Goal: Task Accomplishment & Management: Use online tool/utility

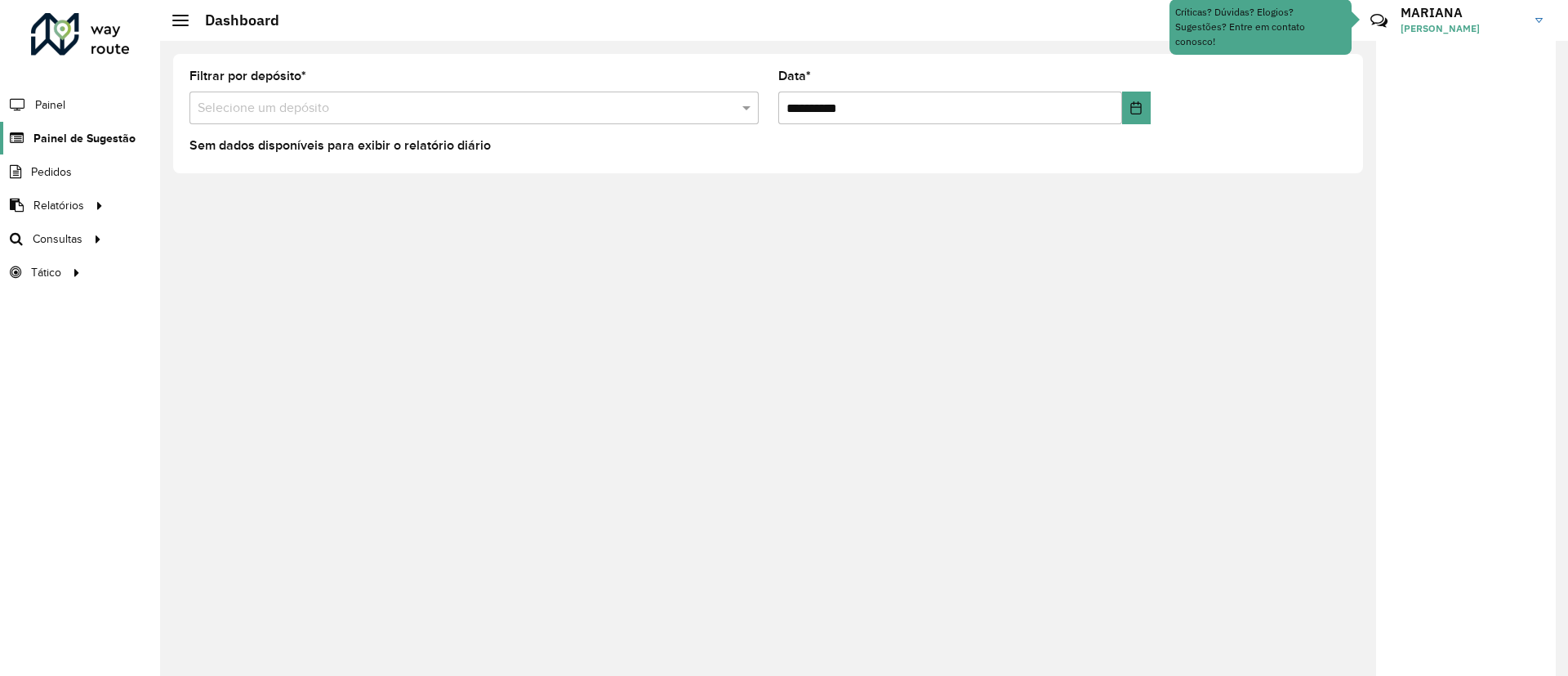
click at [100, 133] on span "Painel de Sugestão" at bounding box center [84, 139] width 102 height 17
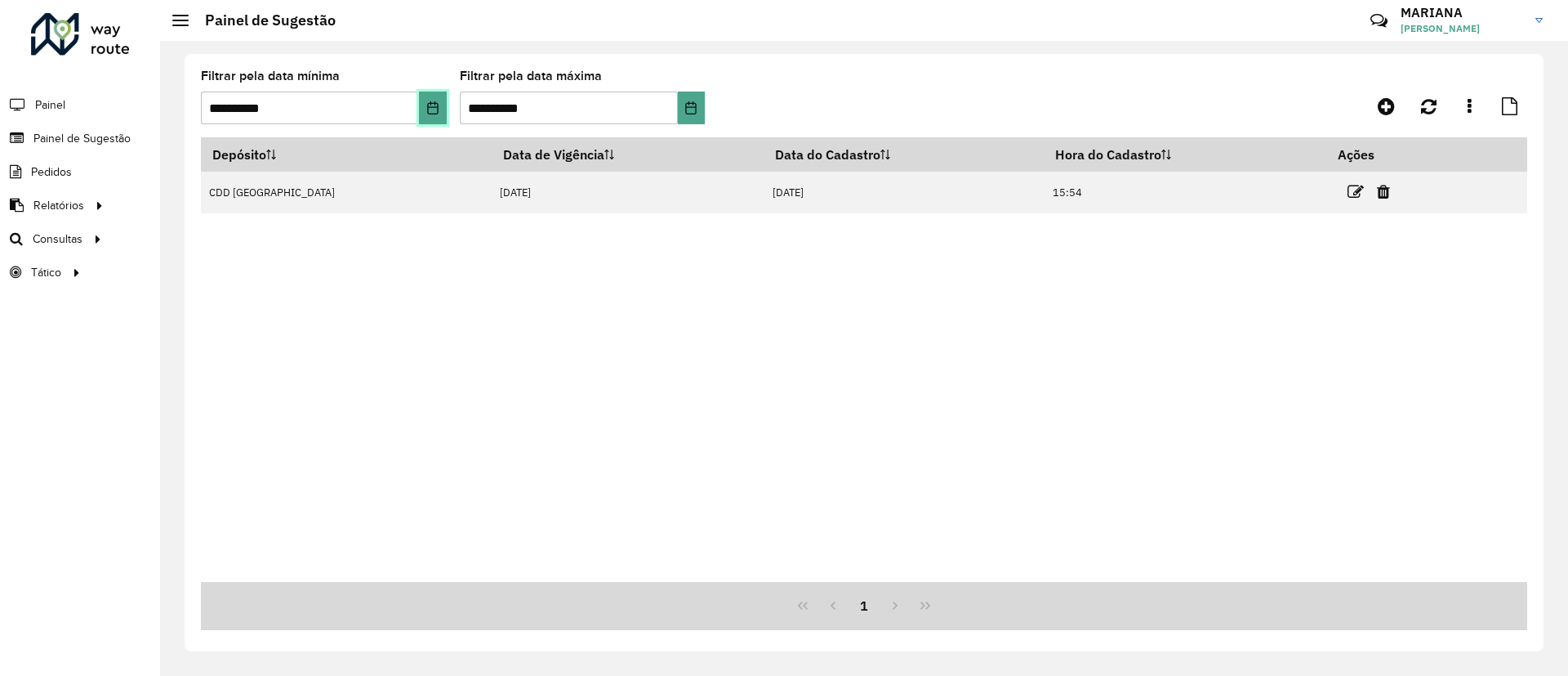
click at [426, 112] on icon "Choose Date" at bounding box center [432, 107] width 13 height 13
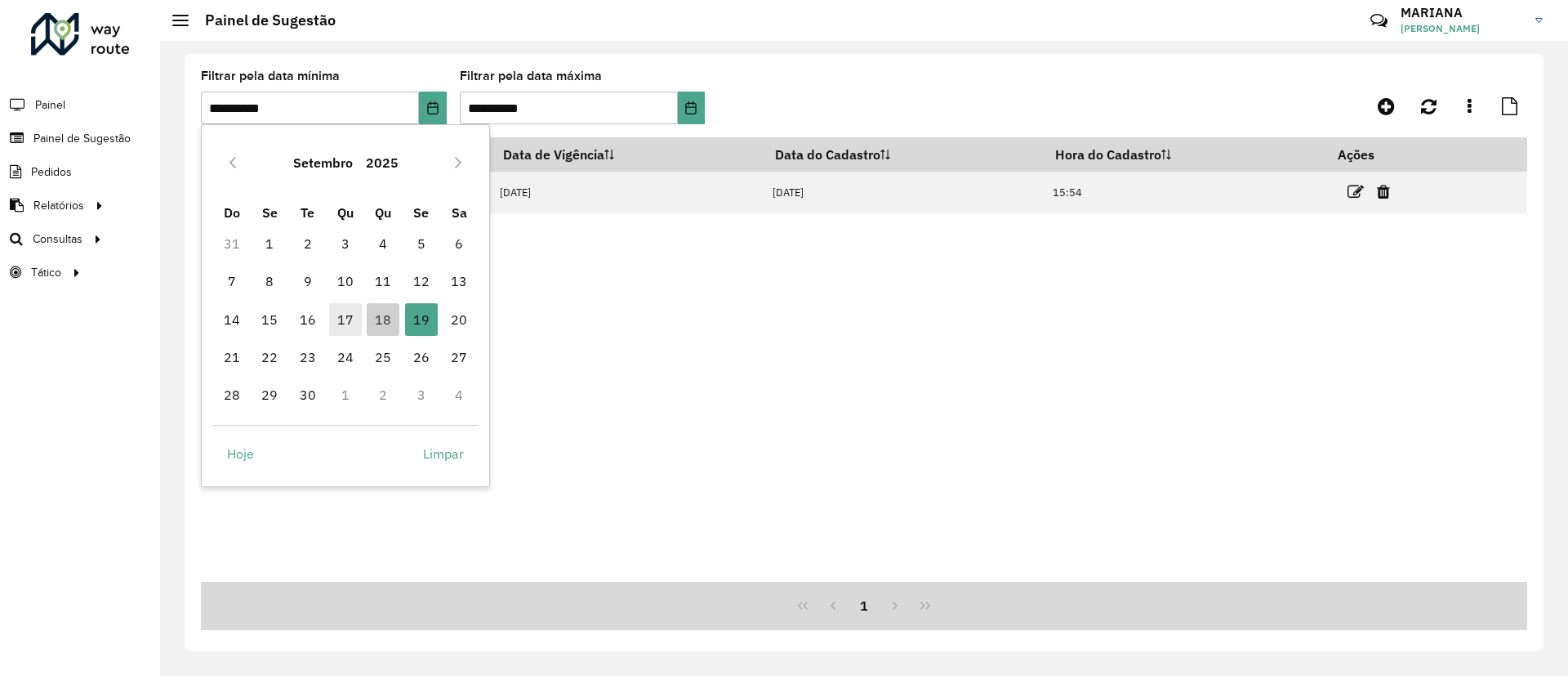
click at [345, 323] on span "17" at bounding box center [345, 319] width 32 height 32
type input "**********"
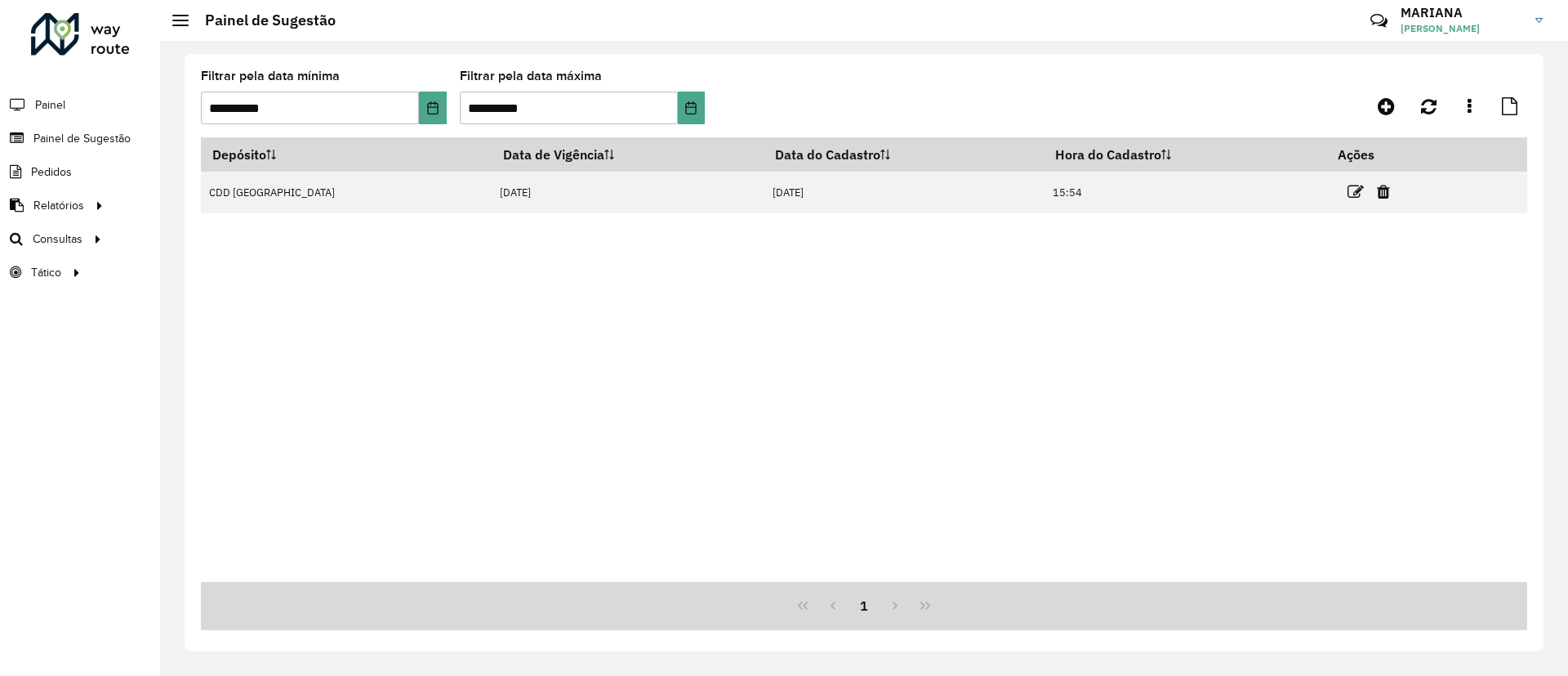
click at [0, 0] on div "Aguarde..." at bounding box center [0, 0] width 0 height 0
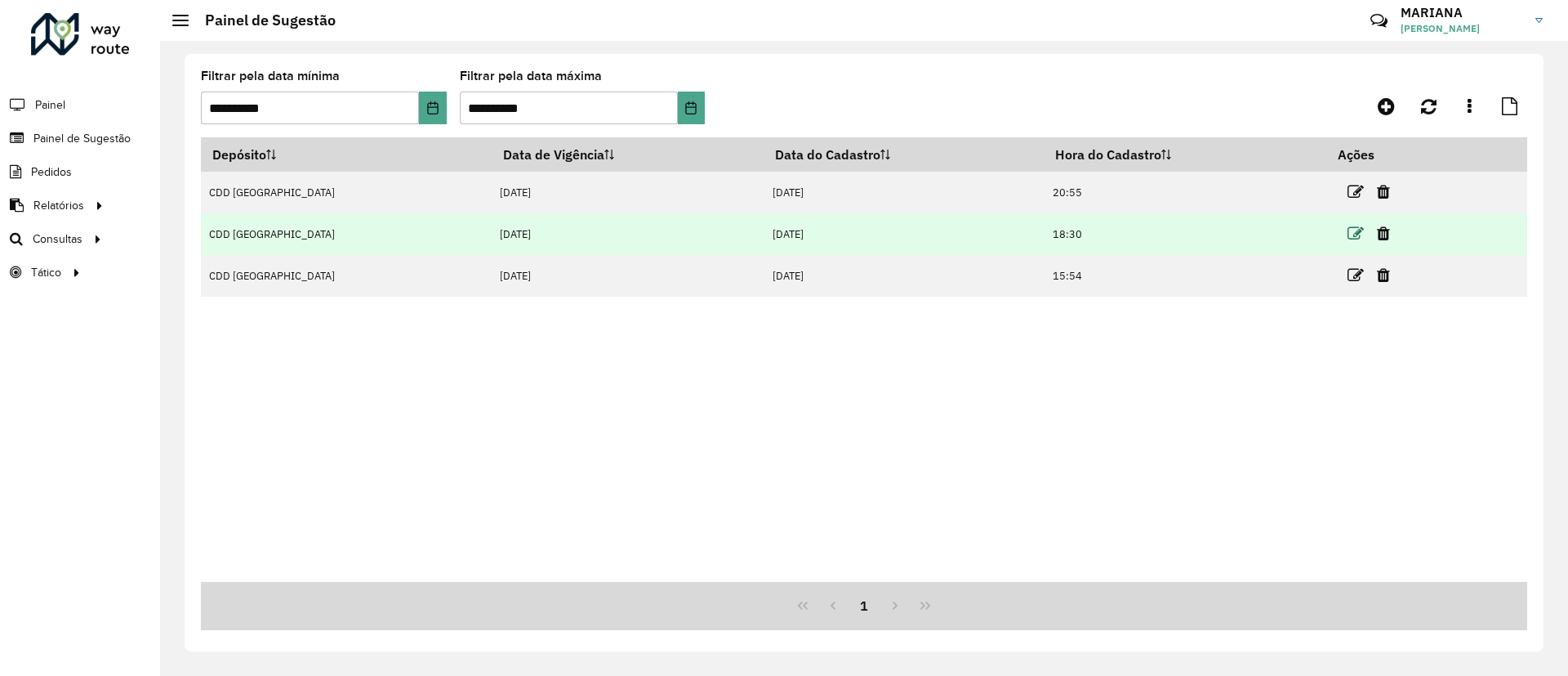
click at [1348, 232] on icon at bounding box center [1355, 233] width 16 height 16
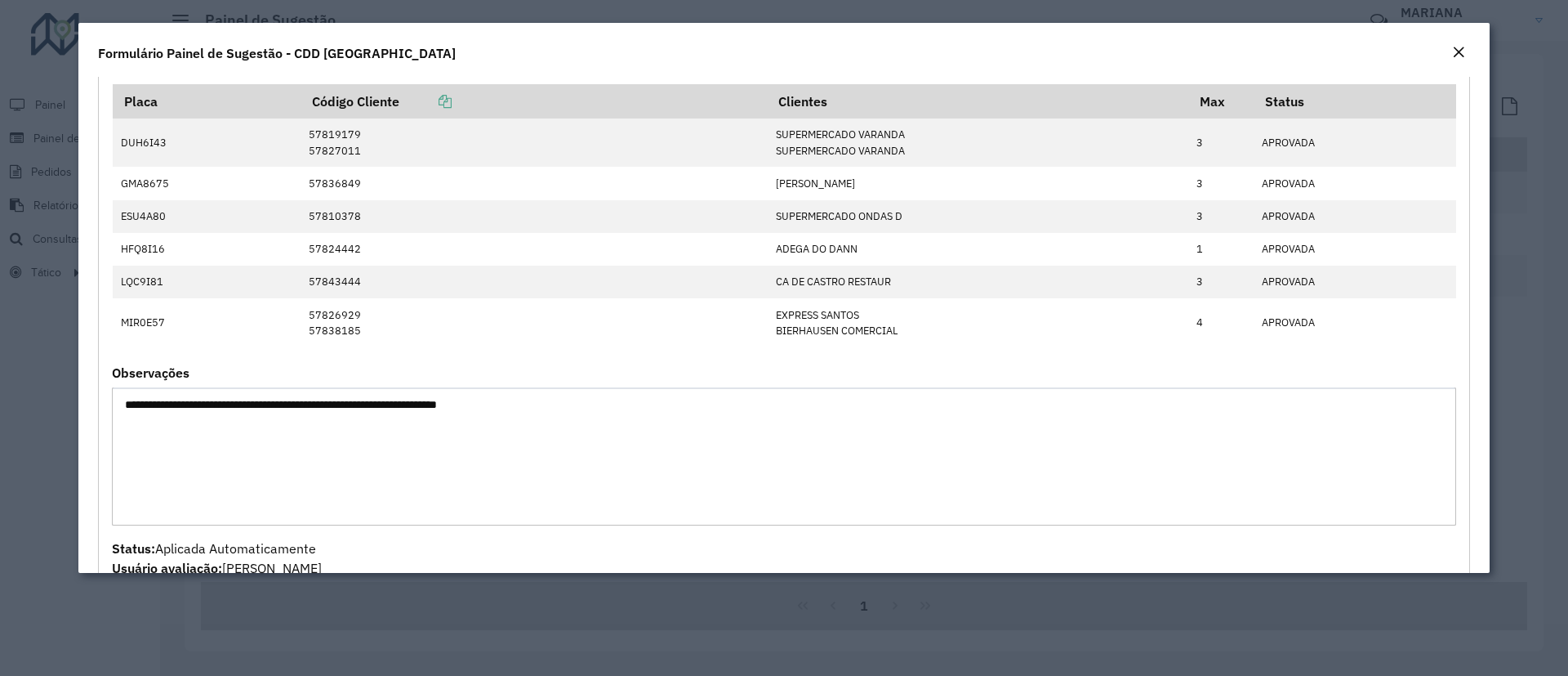
scroll to position [565, 0]
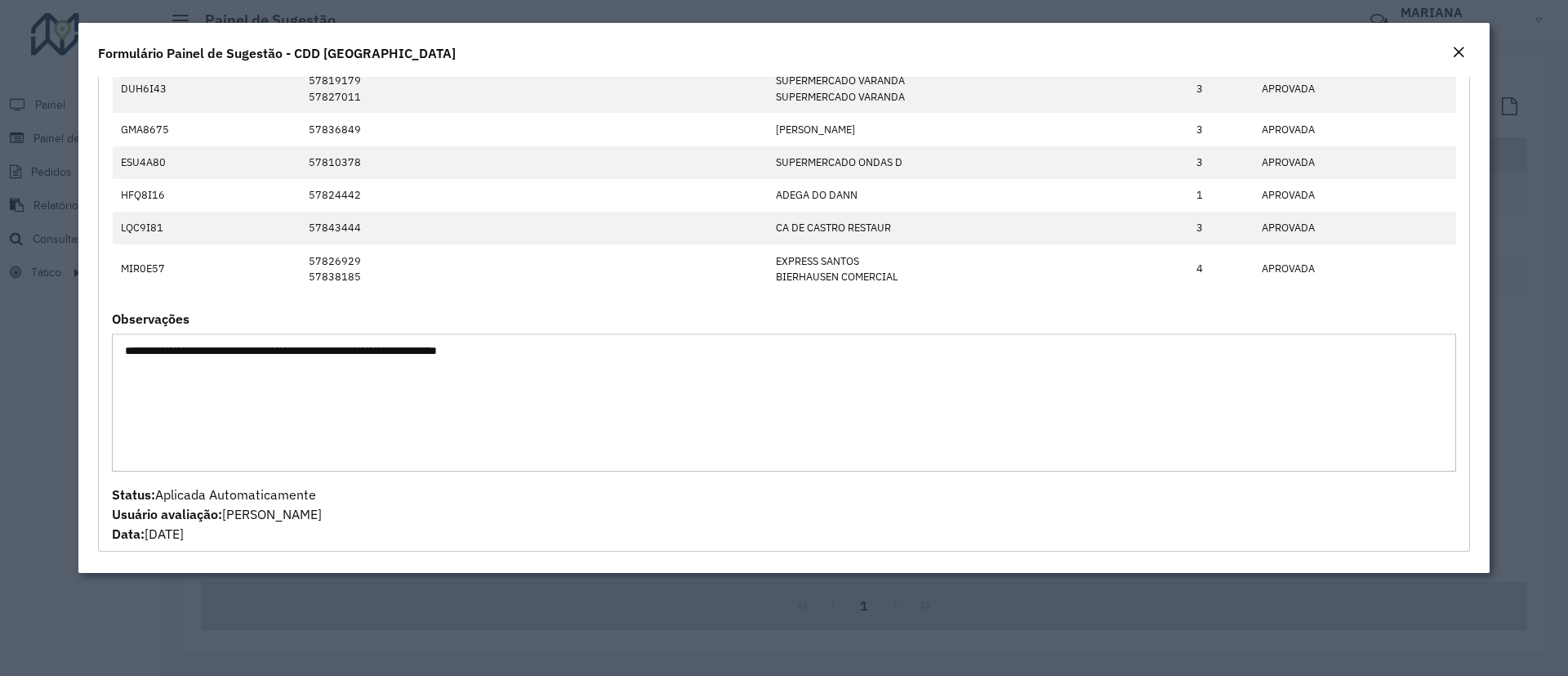
click at [1456, 58] on em "Close" at bounding box center [1458, 52] width 13 height 13
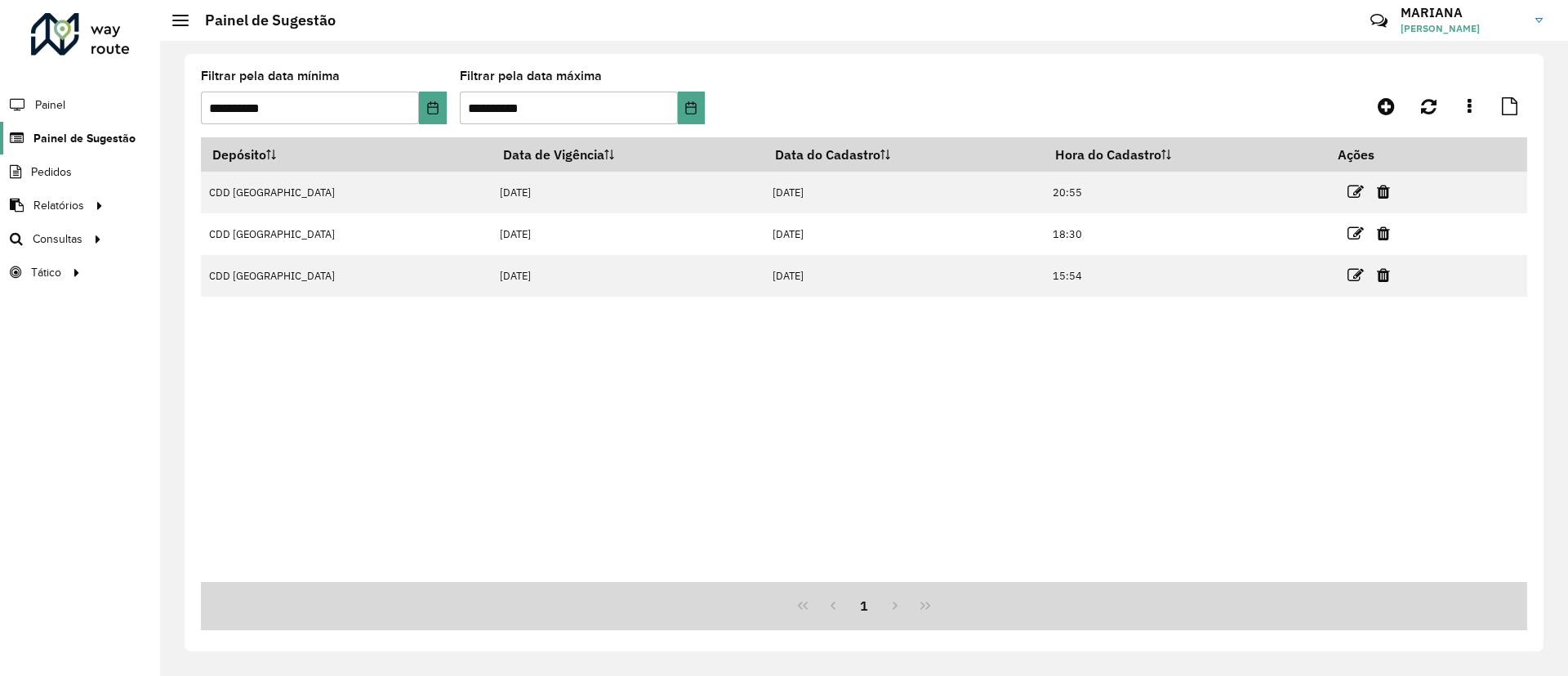
click at [76, 131] on span "Painel de Sugestão" at bounding box center [84, 139] width 102 height 17
click at [81, 133] on span "Painel de Sugestão" at bounding box center [84, 139] width 102 height 17
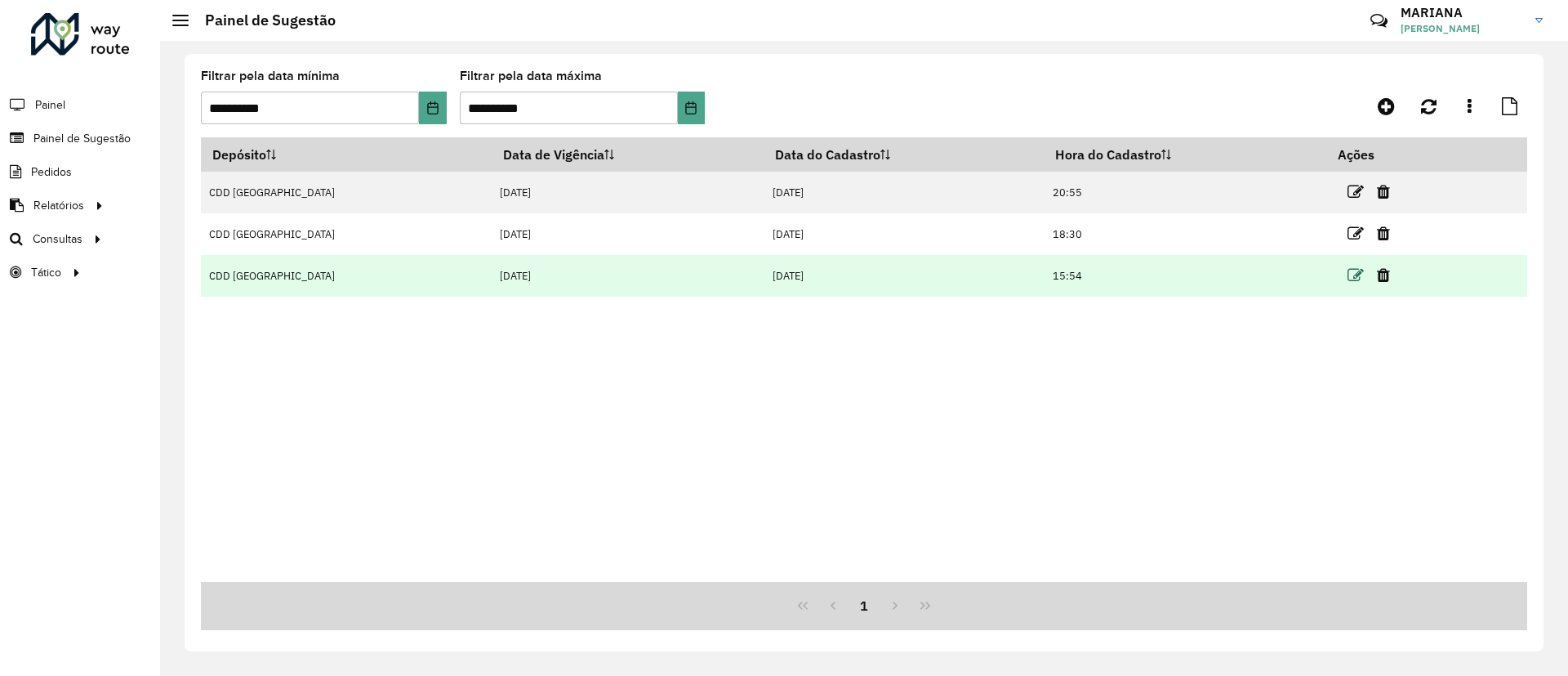
click at [1348, 268] on icon at bounding box center [1355, 275] width 16 height 16
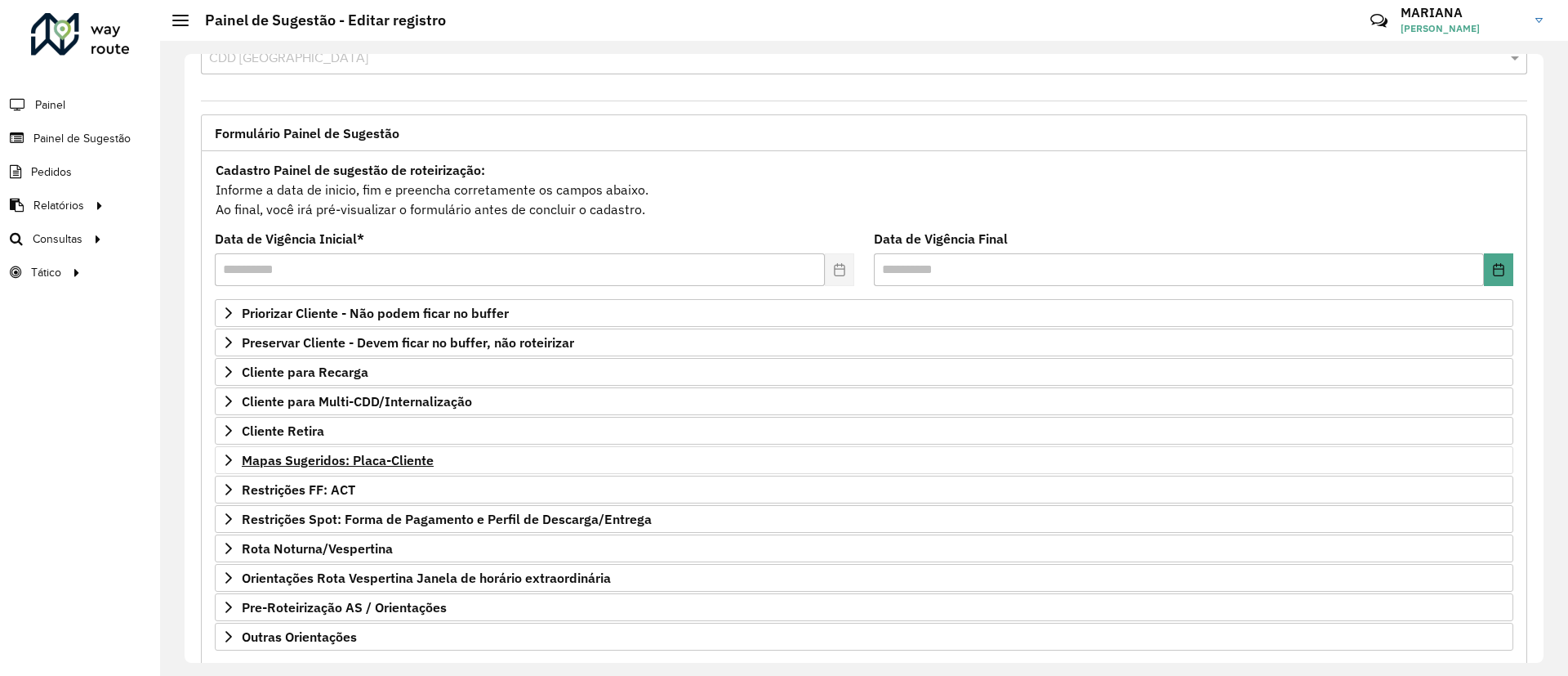
scroll to position [123, 0]
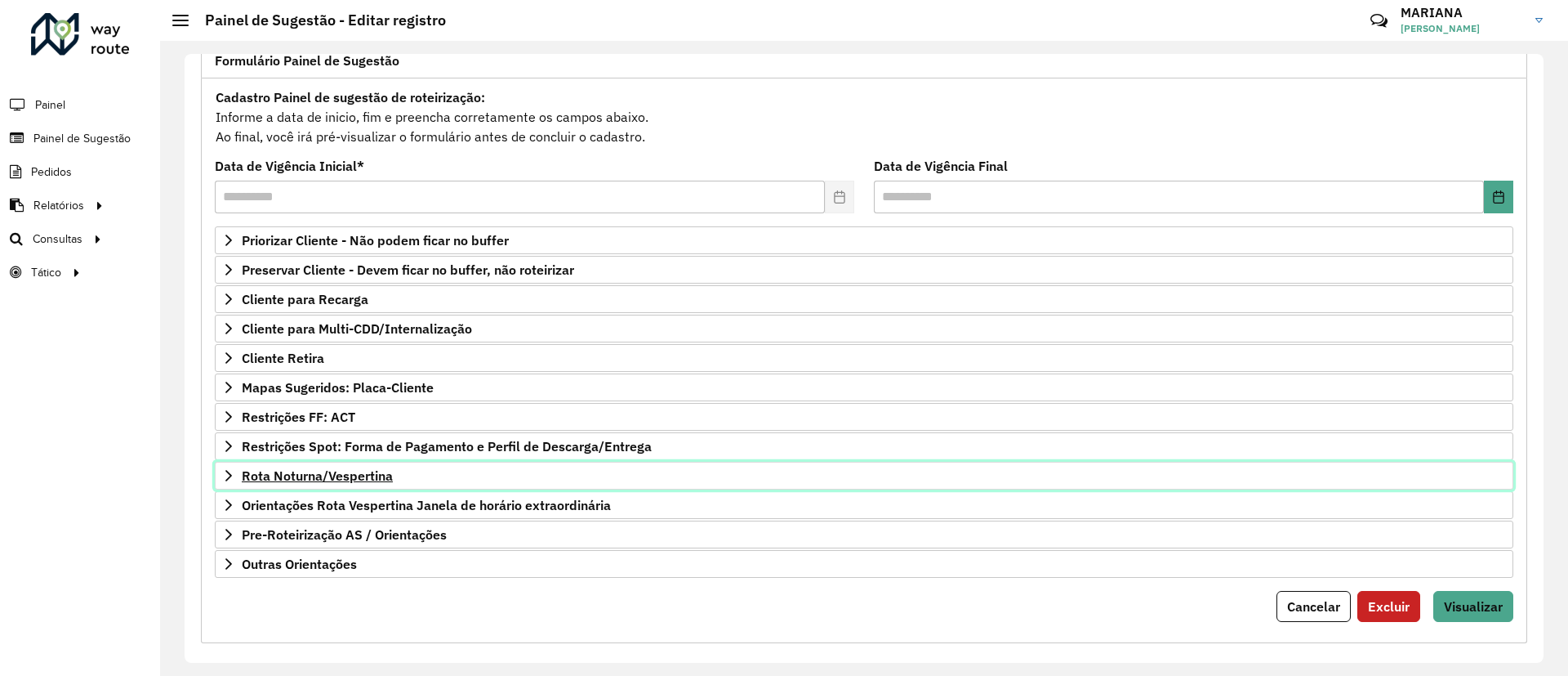
click at [332, 478] on span "Rota Noturna/Vespertina" at bounding box center [317, 475] width 151 height 13
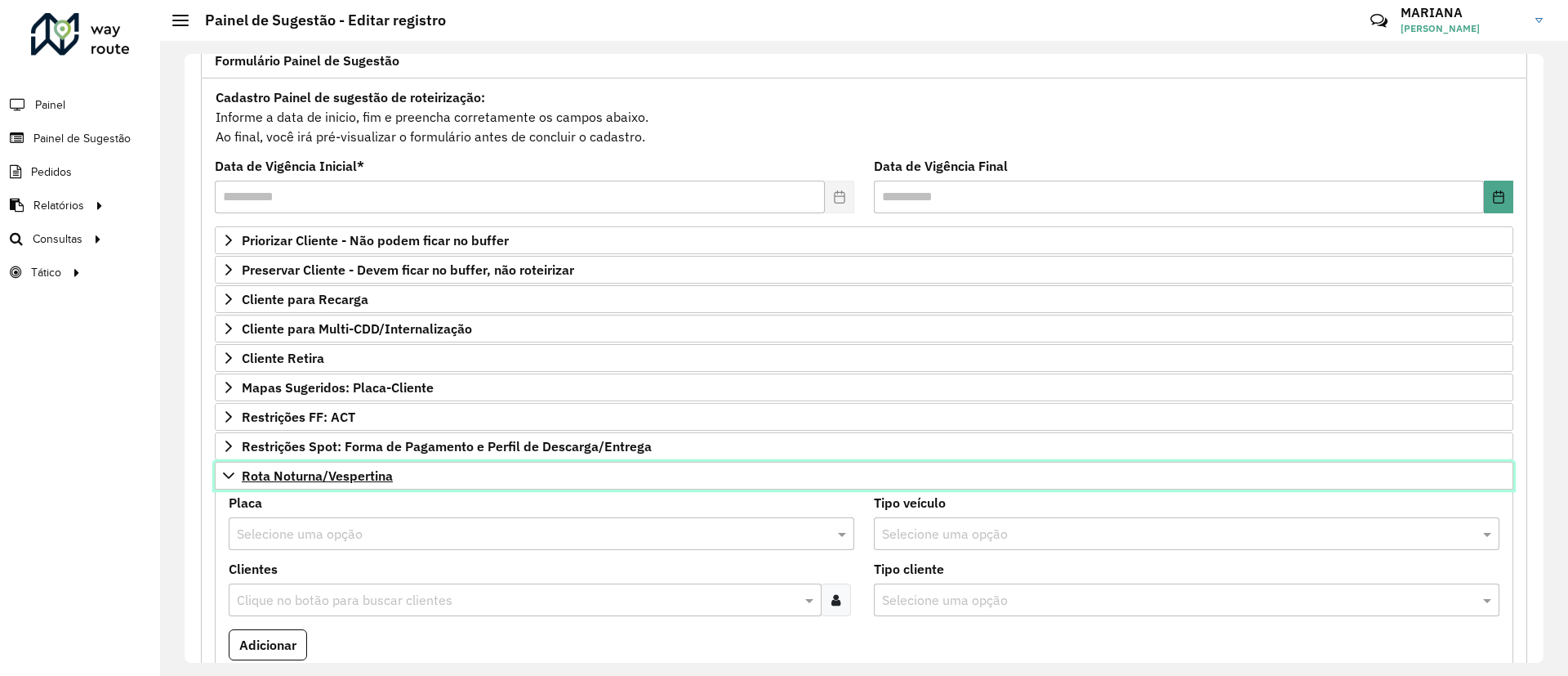
click at [332, 478] on span "Rota Noturna/Vespertina" at bounding box center [317, 475] width 151 height 13
